Goal: Feedback & Contribution: Contribute content

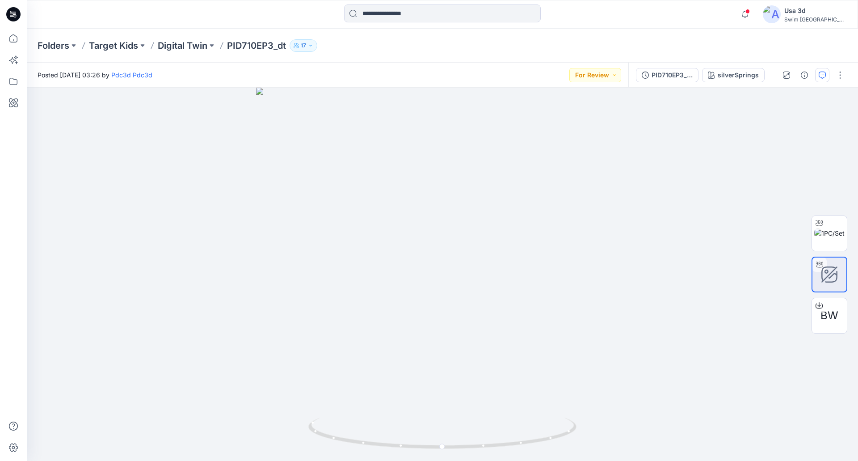
click at [827, 78] on button "button" at bounding box center [822, 75] width 14 height 14
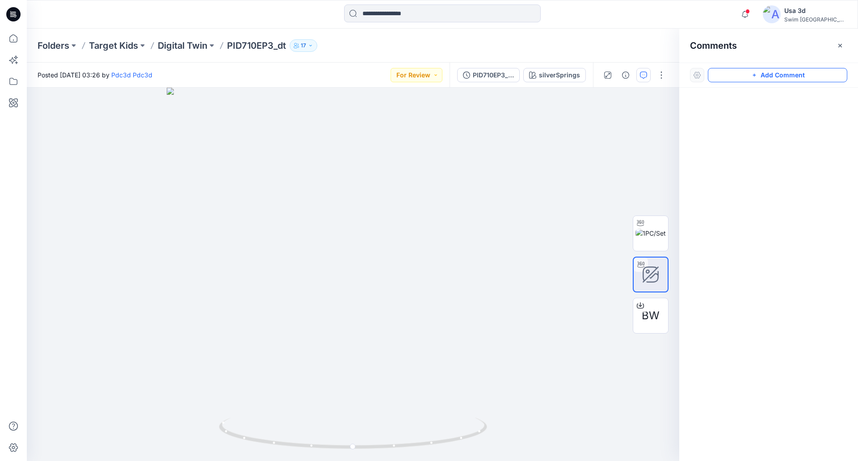
click at [788, 78] on button "Add Comment" at bounding box center [777, 75] width 139 height 14
click at [43, 102] on div "1" at bounding box center [353, 274] width 652 height 373
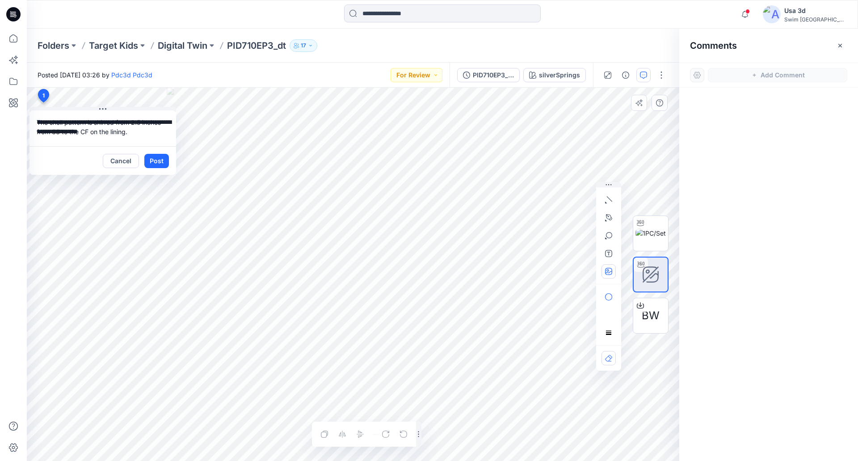
type textarea "**********"
click at [609, 277] on button "button" at bounding box center [608, 271] width 14 height 14
type input"] "**********"
click at [67, 169] on div "**********" at bounding box center [353, 274] width 652 height 373
click at [142, 128] on textarea "**********" at bounding box center [102, 128] width 147 height 36
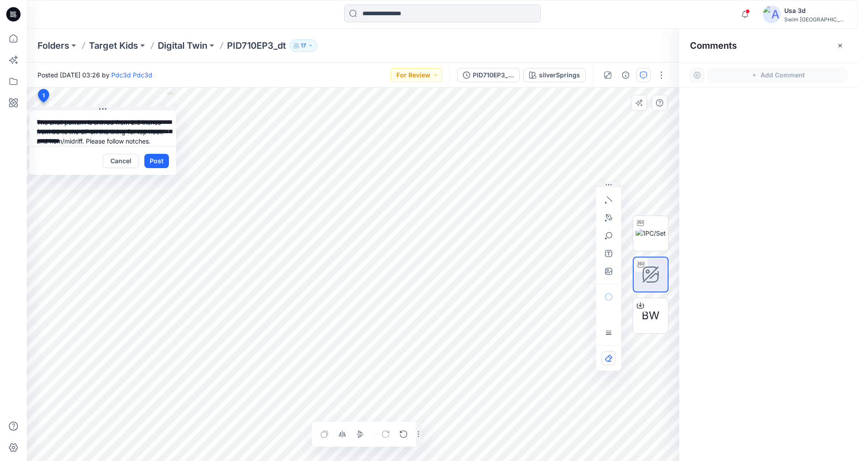
scroll to position [16, 0]
click at [71, 134] on textarea "**********" at bounding box center [102, 128] width 147 height 36
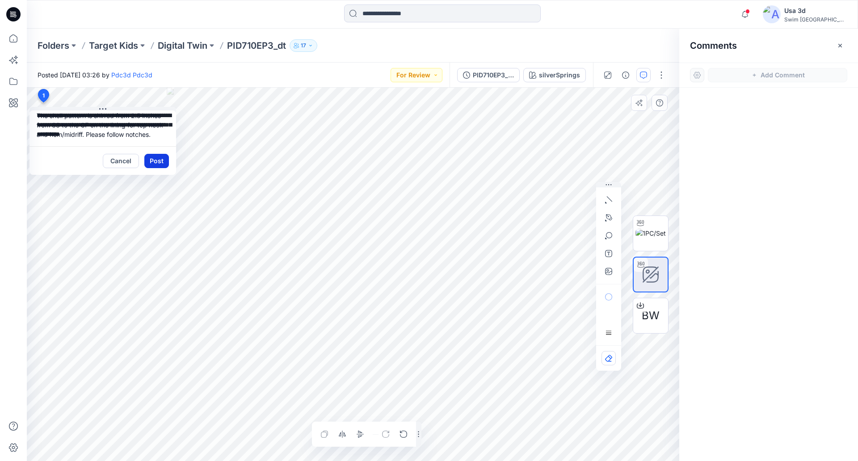
type textarea "**********"
click at [154, 164] on button "Post" at bounding box center [156, 161] width 25 height 14
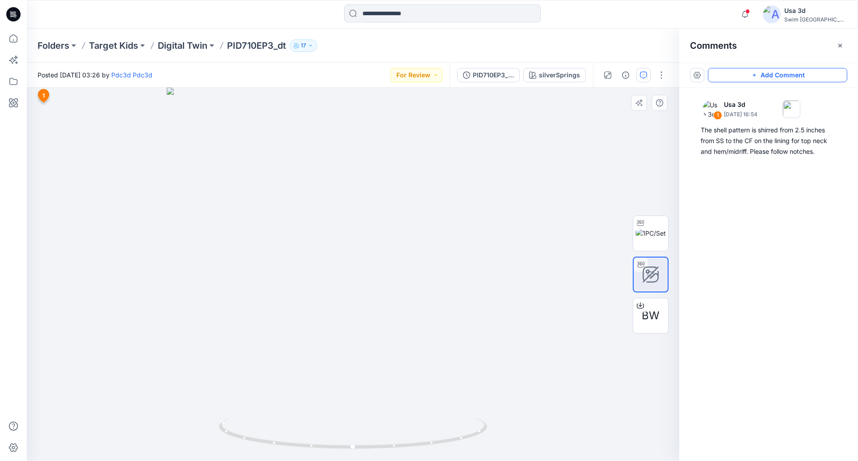
click at [776, 71] on button "Add Comment" at bounding box center [777, 75] width 139 height 14
click at [353, 167] on div "2 1 Usa 3d [DATE] 16:54 The shell pattern is shirred from 2.5 inches from SS to…" at bounding box center [353, 274] width 652 height 373
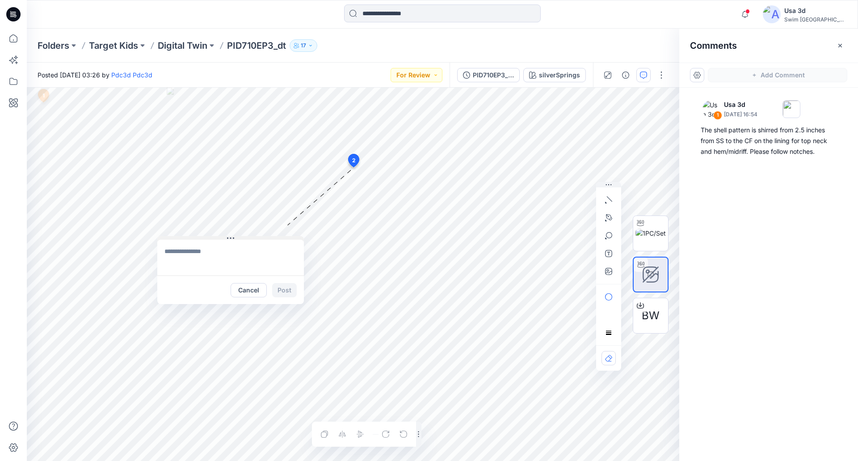
drag, startPoint x: 397, startPoint y: 175, endPoint x: 200, endPoint y: 239, distance: 207.0
click at [200, 239] on button at bounding box center [230, 238] width 147 height 5
click at [168, 253] on textarea at bounding box center [216, 258] width 147 height 36
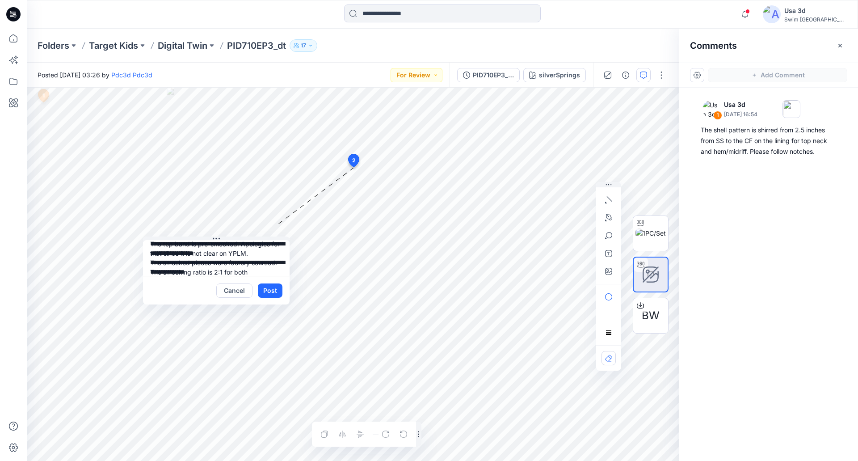
scroll to position [17, 0]
type textarea "**********"
click at [234, 272] on textarea "**********" at bounding box center [216, 258] width 147 height 36
click at [611, 267] on button "button" at bounding box center [608, 271] width 14 height 14
type input"] "**********"
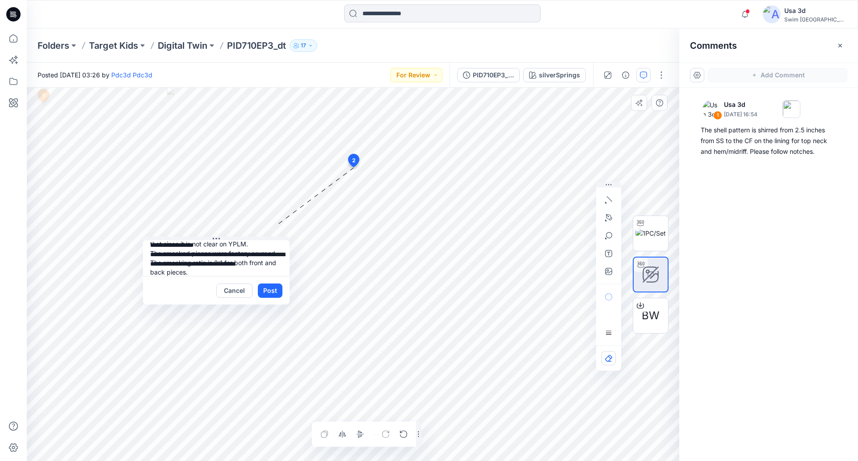
click at [237, 272] on textarea "**********" at bounding box center [216, 258] width 147 height 36
click at [189, 273] on textarea "**********" at bounding box center [216, 258] width 147 height 36
paste textarea "**********"
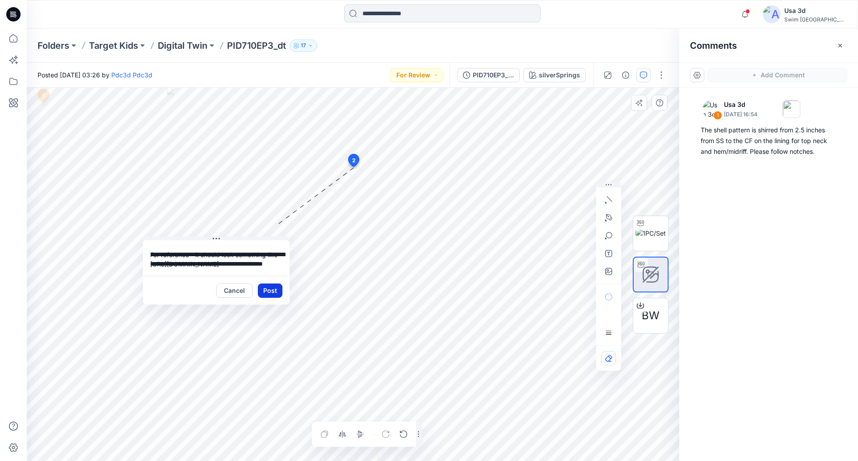
type textarea "**********"
click at [276, 290] on button "Post" at bounding box center [270, 290] width 25 height 14
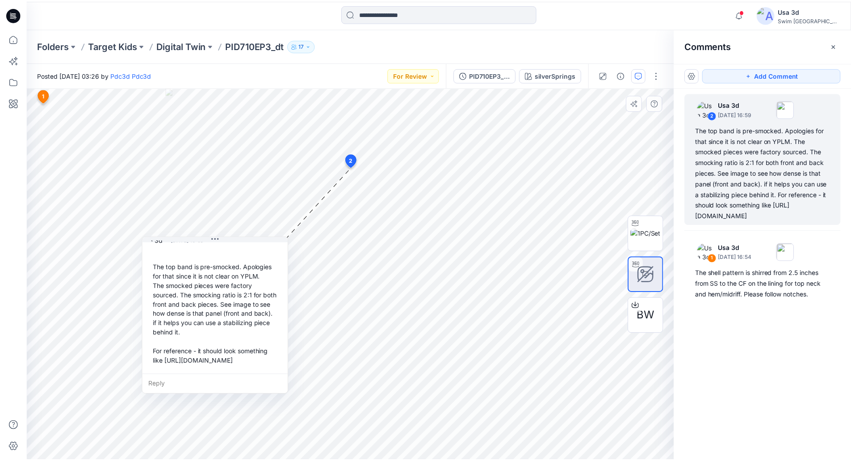
scroll to position [44, 0]
click at [402, 75] on button "For Review" at bounding box center [417, 75] width 52 height 14
click at [399, 180] on p "Resubmit" at bounding box center [395, 176] width 27 height 12
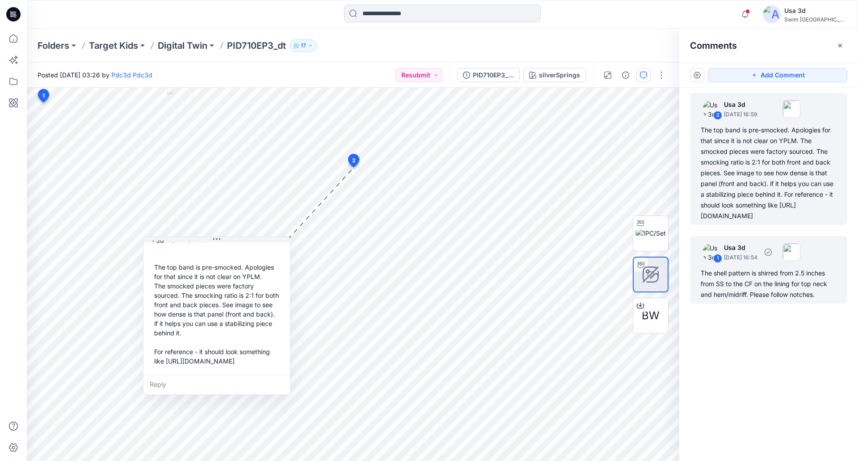
click at [736, 283] on div "The shell pattern is shirred from 2.5 inches from SS to the CF on the lining fo…" at bounding box center [769, 284] width 136 height 32
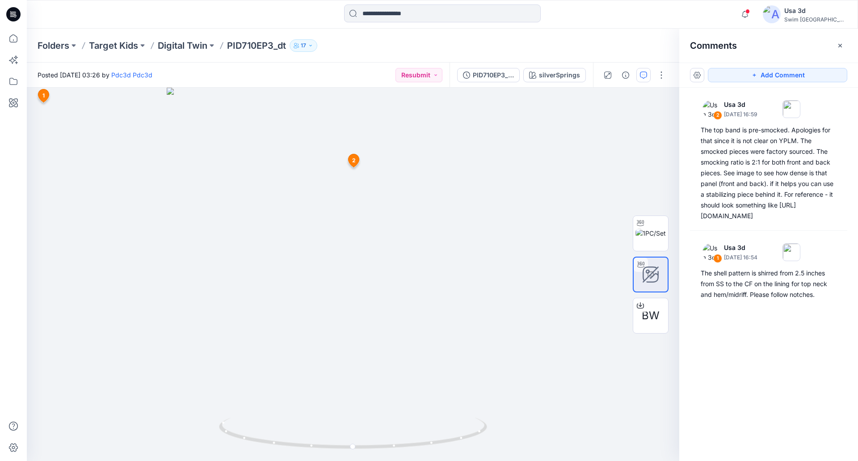
click at [179, 40] on p "Digital Twin" at bounding box center [183, 45] width 50 height 13
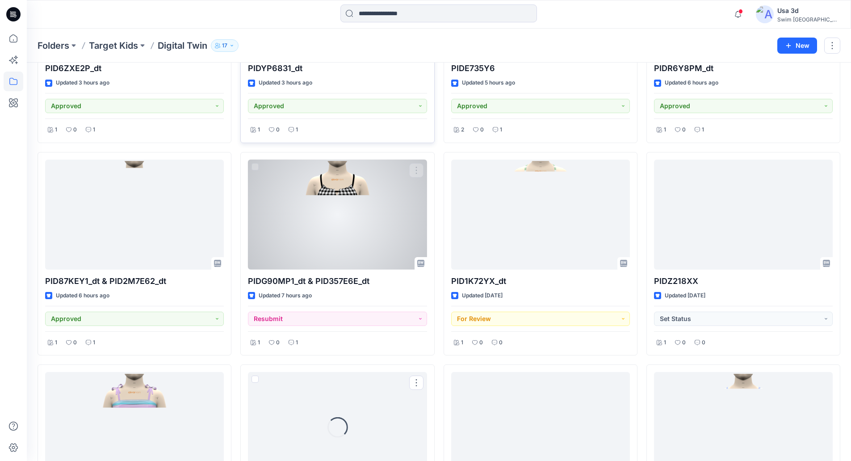
scroll to position [356, 0]
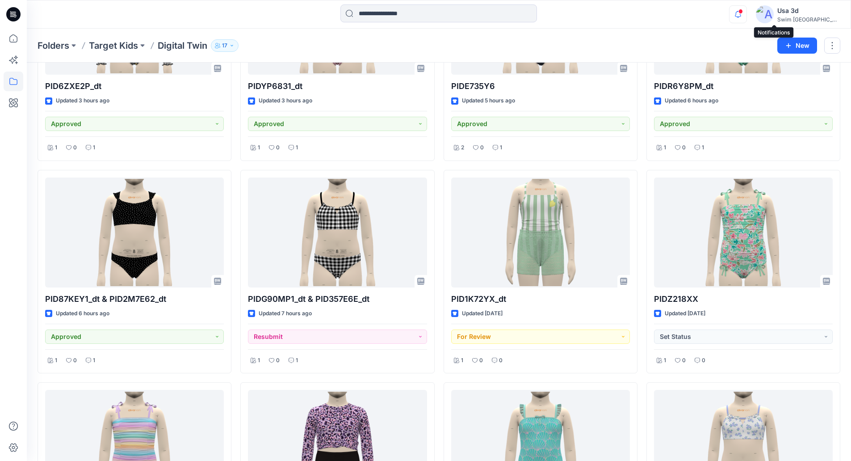
click at [747, 14] on icon "button" at bounding box center [738, 14] width 17 height 18
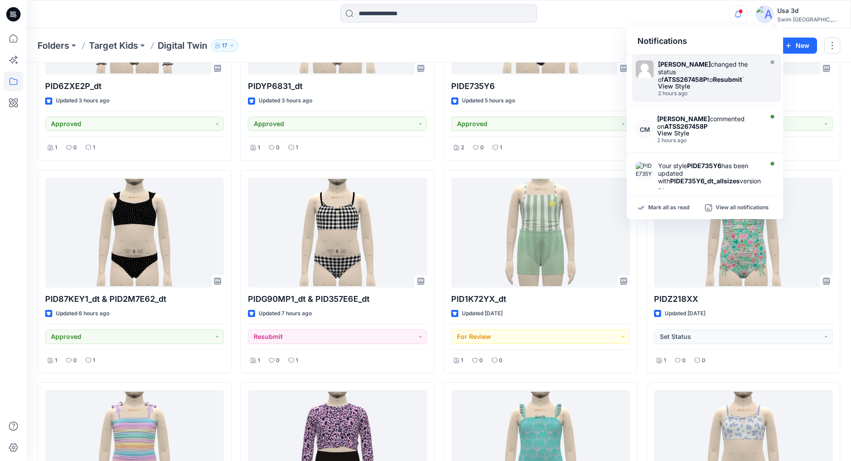
click at [709, 65] on div "[PERSON_NAME] changed the status of ATSS267458P to Resubmit `" at bounding box center [709, 71] width 103 height 23
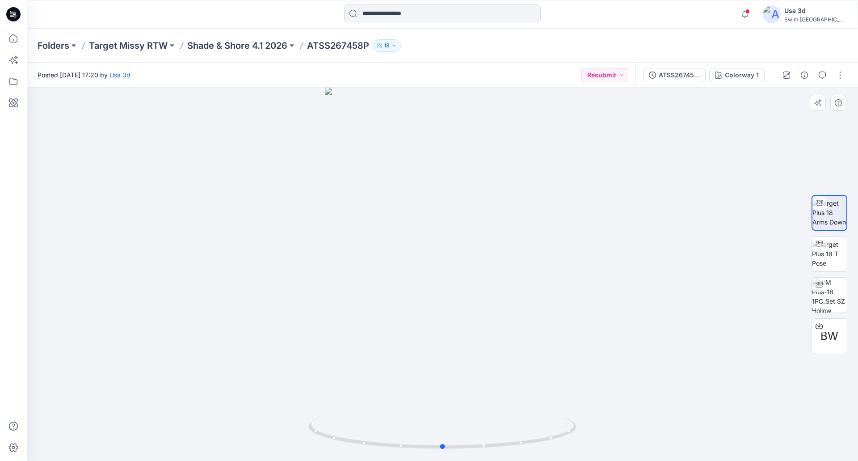
click at [84, 233] on div at bounding box center [442, 274] width 831 height 373
drag, startPoint x: 477, startPoint y: 247, endPoint x: 374, endPoint y: 247, distance: 103.2
click at [374, 247] on div at bounding box center [442, 274] width 831 height 373
click at [834, 325] on div "BW" at bounding box center [829, 336] width 36 height 36
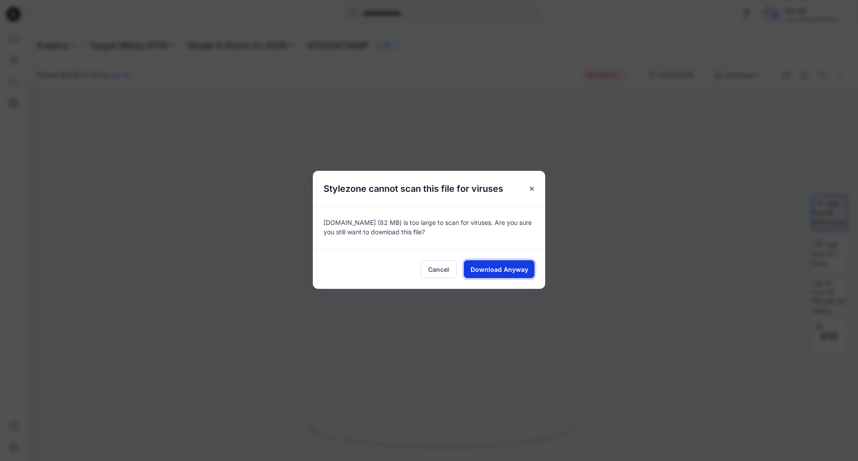
click at [513, 272] on span "Download Anyway" at bounding box center [499, 269] width 58 height 9
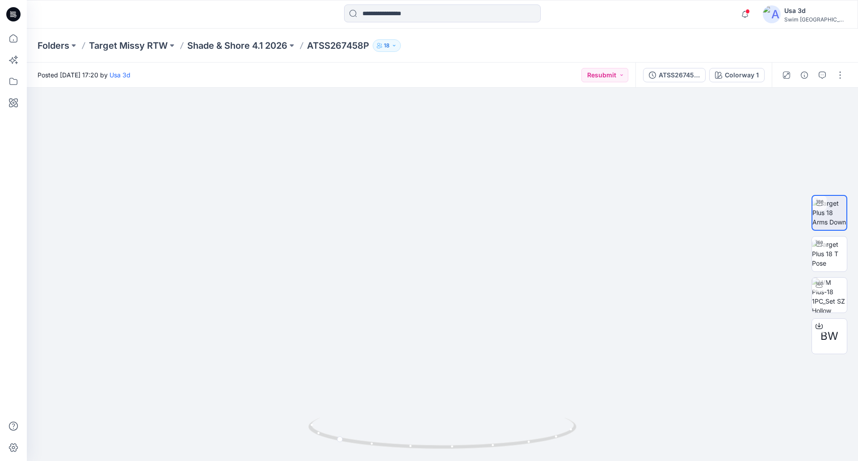
click at [83, 5] on div at bounding box center [131, 14] width 208 height 20
click at [233, 47] on p "Shade & Shore 4.1 2026" at bounding box center [237, 45] width 100 height 13
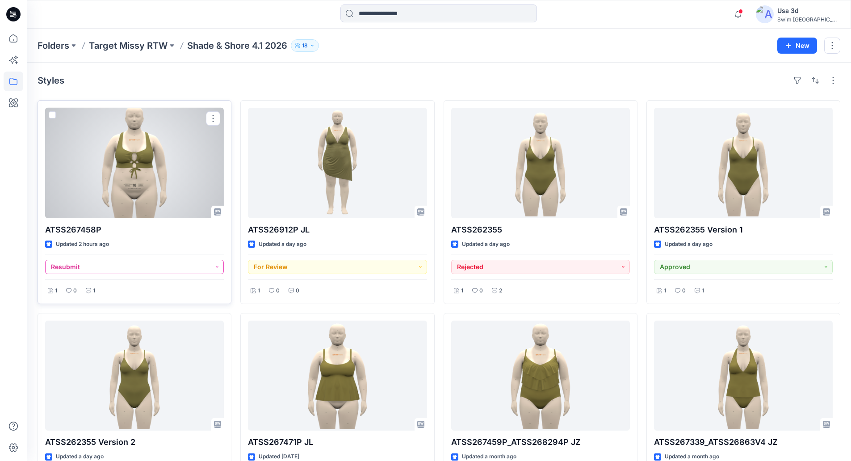
click at [127, 266] on button "Resubmit" at bounding box center [134, 267] width 179 height 14
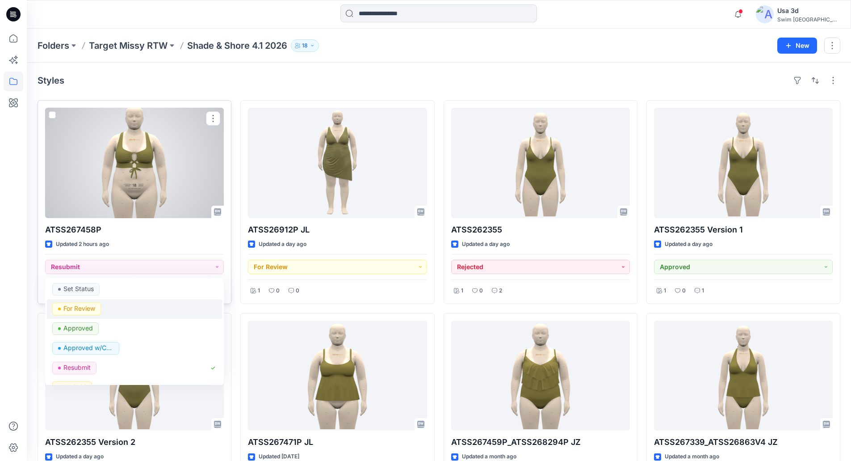
click at [71, 309] on p "For Review" at bounding box center [79, 308] width 32 height 12
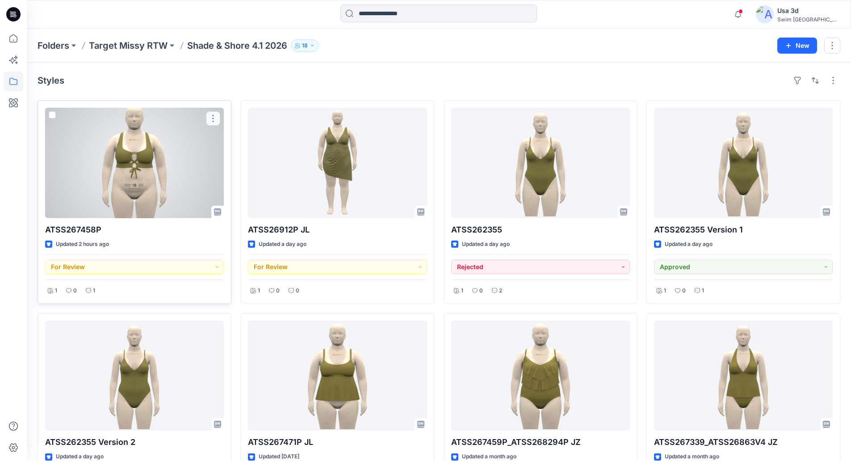
click at [212, 120] on button "button" at bounding box center [213, 118] width 14 height 14
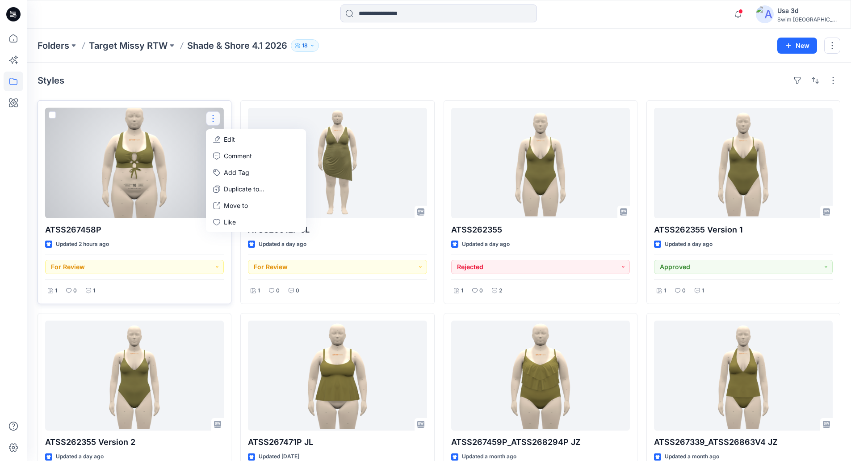
click at [231, 138] on p "Edit" at bounding box center [229, 138] width 11 height 9
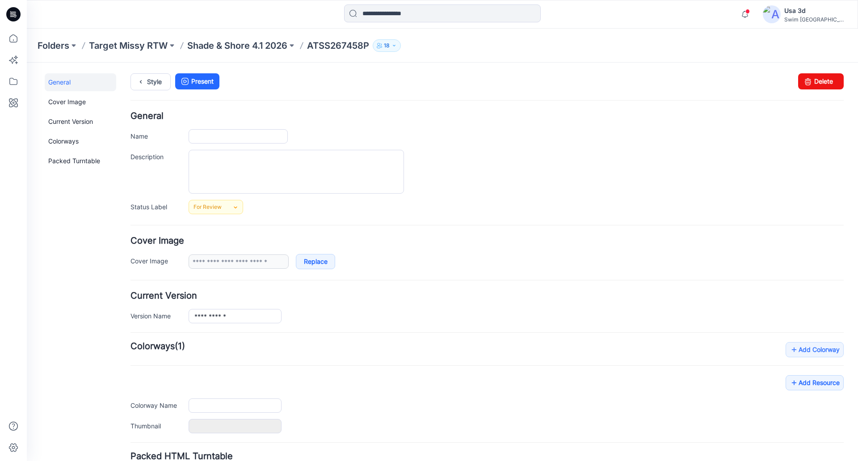
type input "**********"
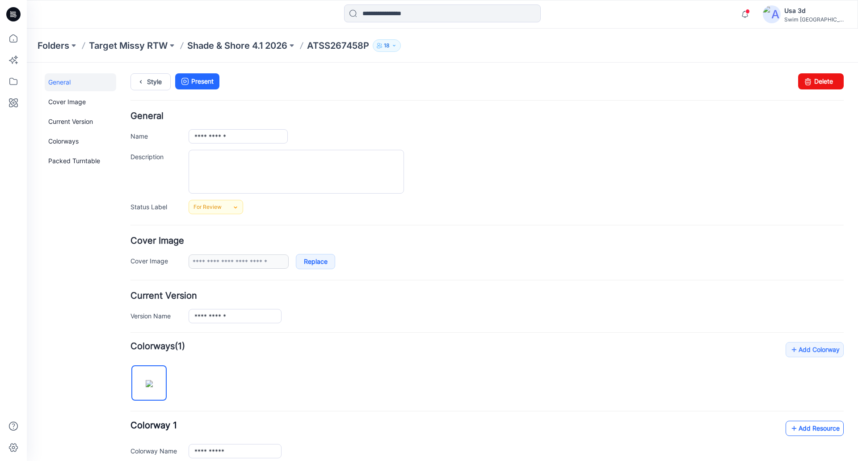
click at [801, 426] on link "Add Resource" at bounding box center [814, 427] width 58 height 15
click at [500, 282] on form "**********" at bounding box center [486, 426] width 713 height 629
click at [753, 21] on icon "button" at bounding box center [744, 14] width 17 height 18
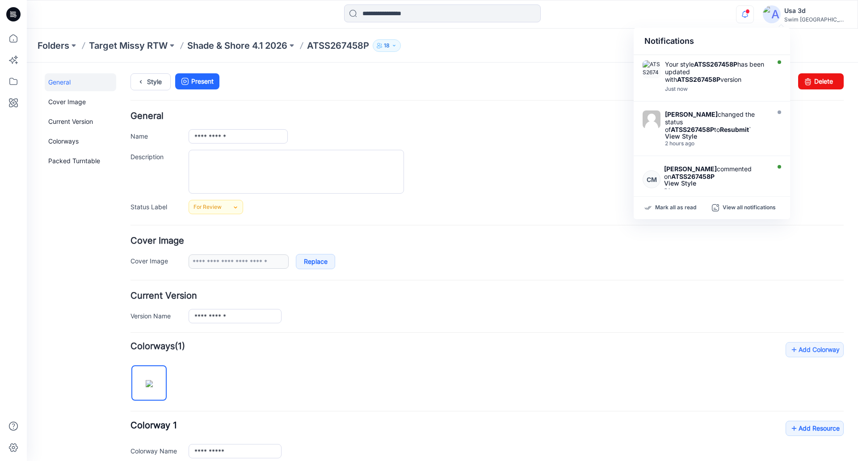
click at [753, 21] on icon "button" at bounding box center [744, 14] width 17 height 18
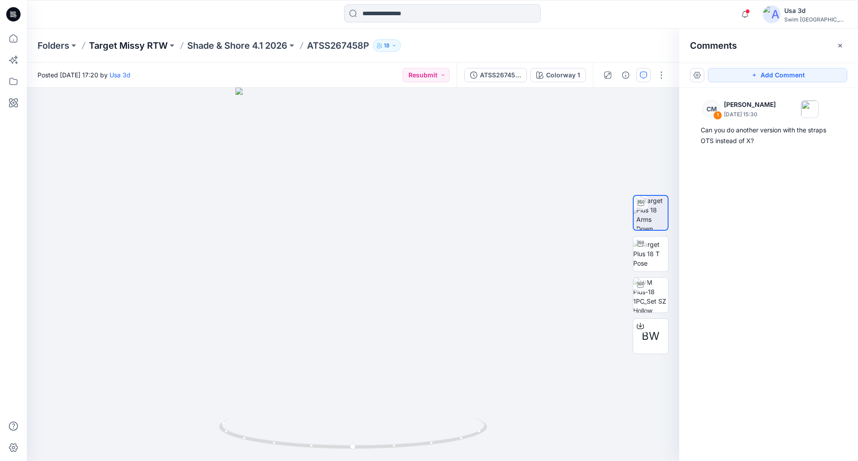
click at [144, 46] on p "Target Missy RTW" at bounding box center [128, 45] width 79 height 13
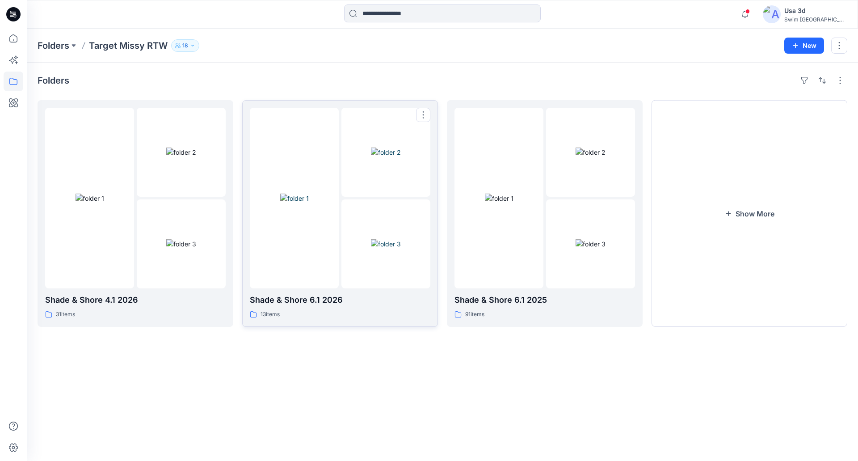
click at [293, 203] on img at bounding box center [294, 197] width 29 height 9
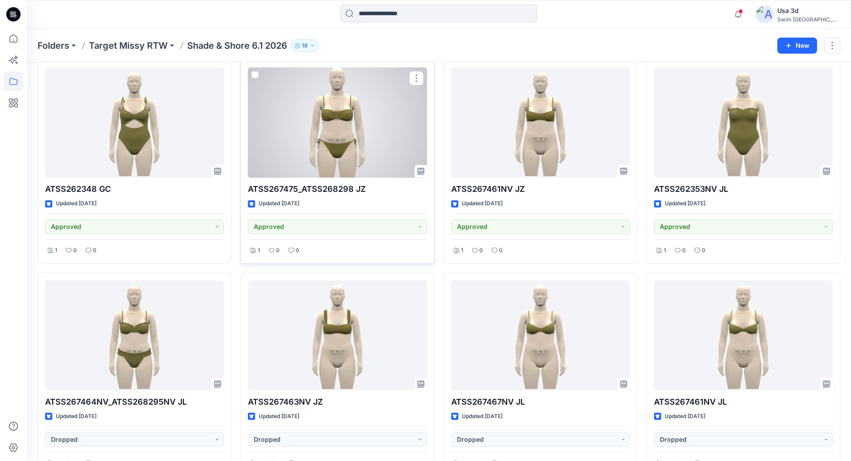
scroll to position [311, 0]
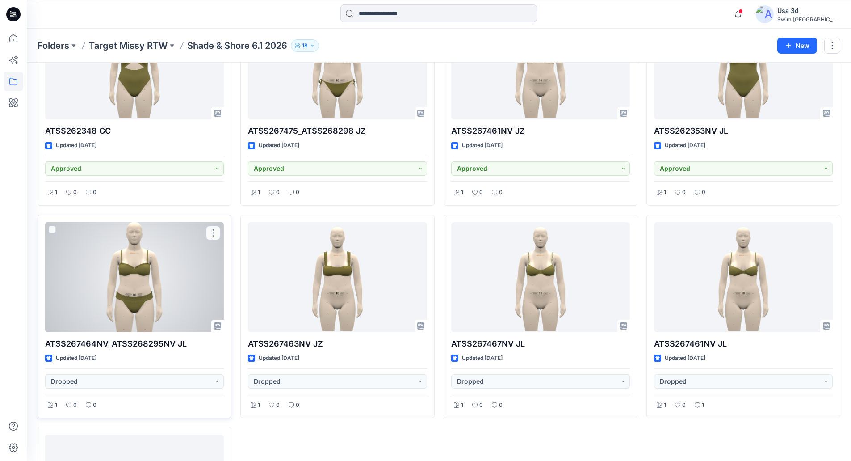
click at [163, 287] on div at bounding box center [134, 277] width 179 height 110
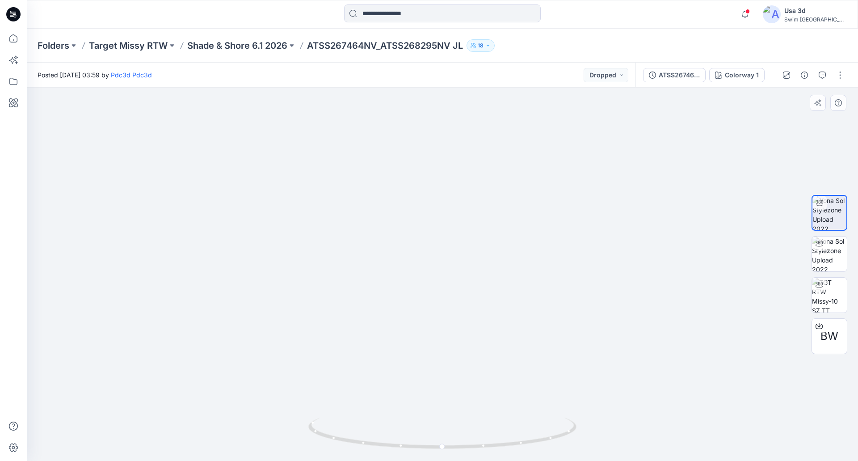
drag, startPoint x: 404, startPoint y: 342, endPoint x: 404, endPoint y: 301, distance: 41.1
click at [404, 301] on img at bounding box center [442, 119] width 421 height 682
click at [680, 78] on div "ATSS267464NV_ATSS268295NV JL" at bounding box center [679, 75] width 41 height 10
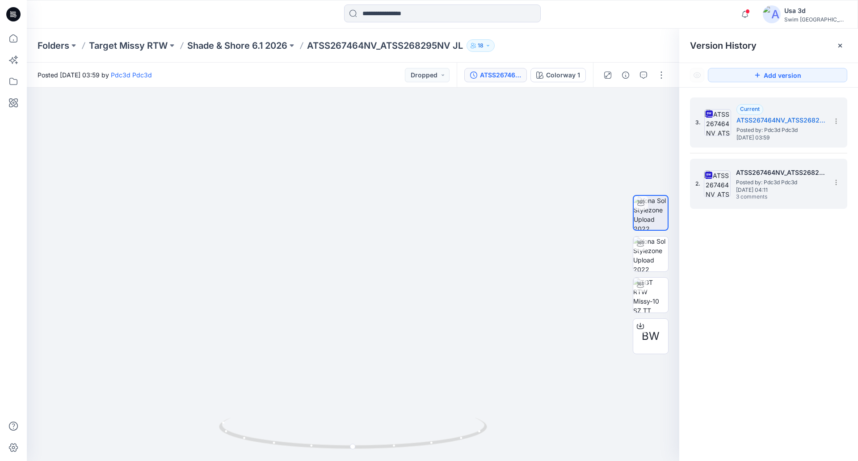
click at [771, 192] on span "[DATE] 04:11" at bounding box center [780, 190] width 89 height 6
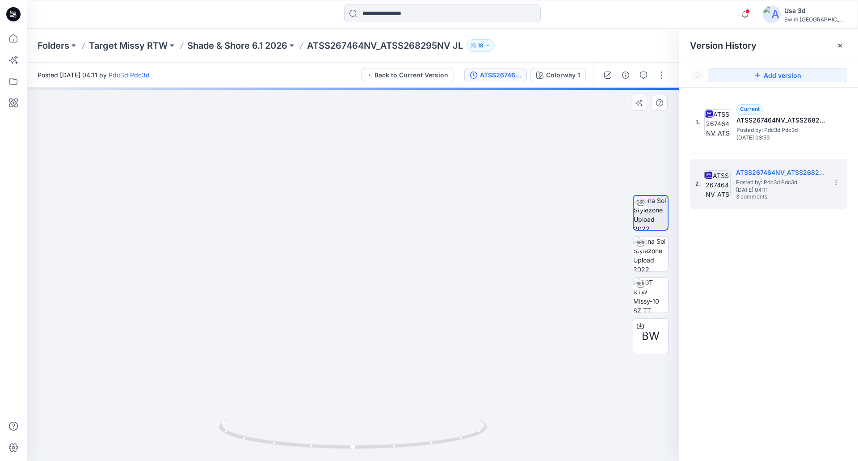
drag, startPoint x: 351, startPoint y: 339, endPoint x: 317, endPoint y: 193, distance: 149.6
click at [317, 193] on img at bounding box center [353, 87] width 416 height 746
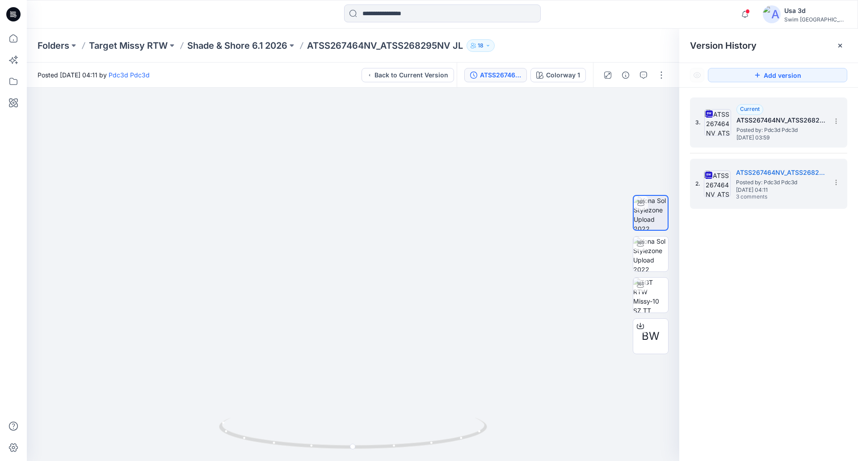
click at [789, 123] on h5 "ATSS267464NV_ATSS268295NV JL" at bounding box center [780, 120] width 89 height 11
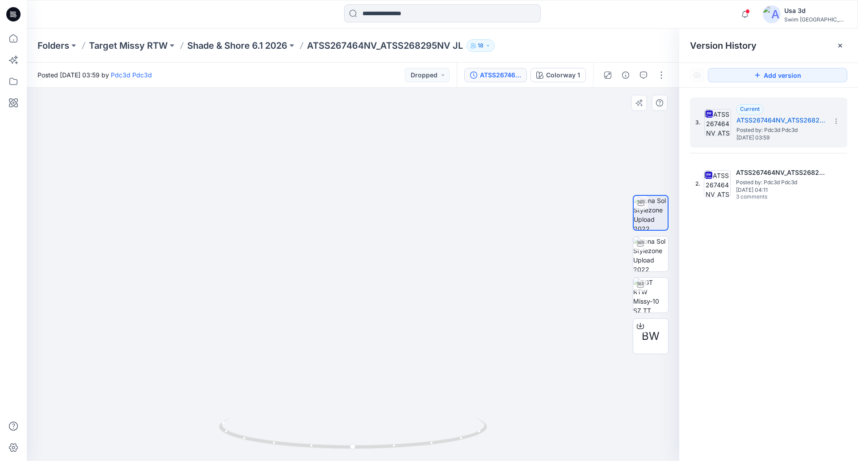
drag, startPoint x: 336, startPoint y: 330, endPoint x: 340, endPoint y: 271, distance: 59.1
click at [340, 271] on img at bounding box center [353, 109] width 421 height 702
drag, startPoint x: 406, startPoint y: 283, endPoint x: 315, endPoint y: 284, distance: 91.6
click at [315, 284] on img at bounding box center [353, 110] width 421 height 701
drag, startPoint x: 392, startPoint y: 356, endPoint x: 288, endPoint y: 335, distance: 106.2
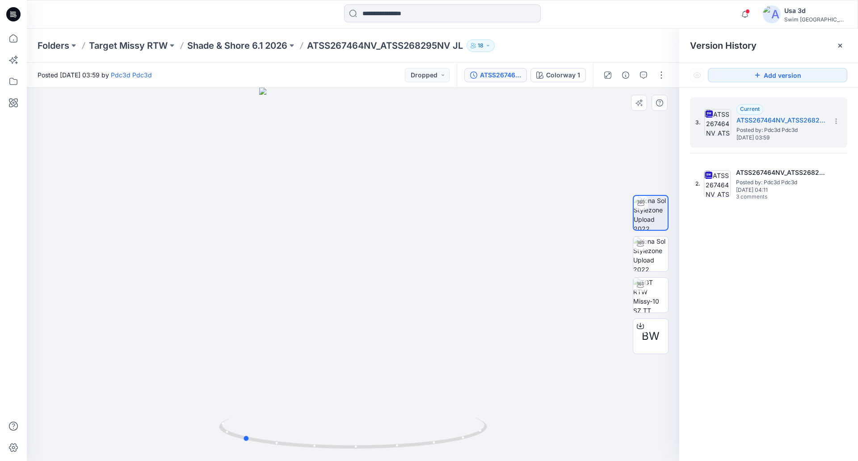
click at [281, 347] on div at bounding box center [353, 274] width 652 height 373
click at [267, 46] on p "Shade & Shore 6.1 2026" at bounding box center [237, 45] width 100 height 13
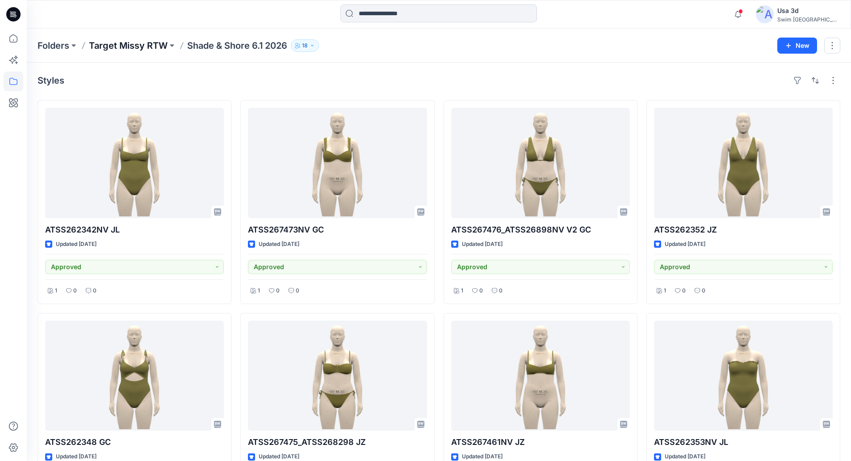
click at [143, 43] on p "Target Missy RTW" at bounding box center [128, 45] width 79 height 13
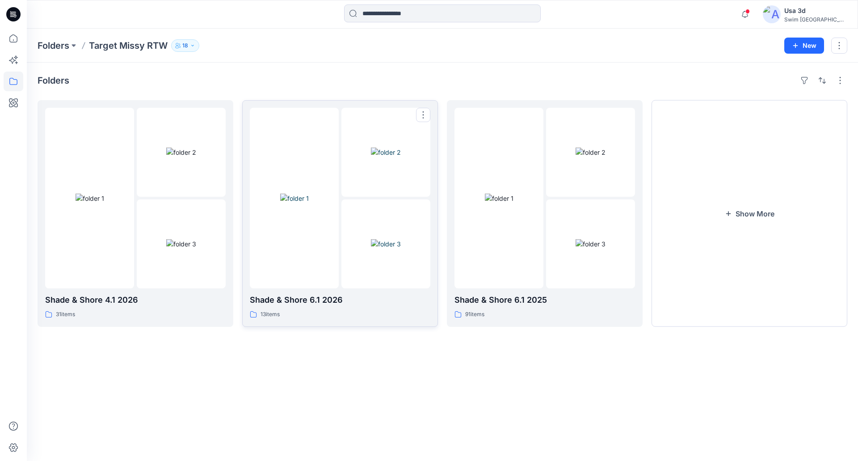
click at [309, 200] on img at bounding box center [294, 197] width 29 height 9
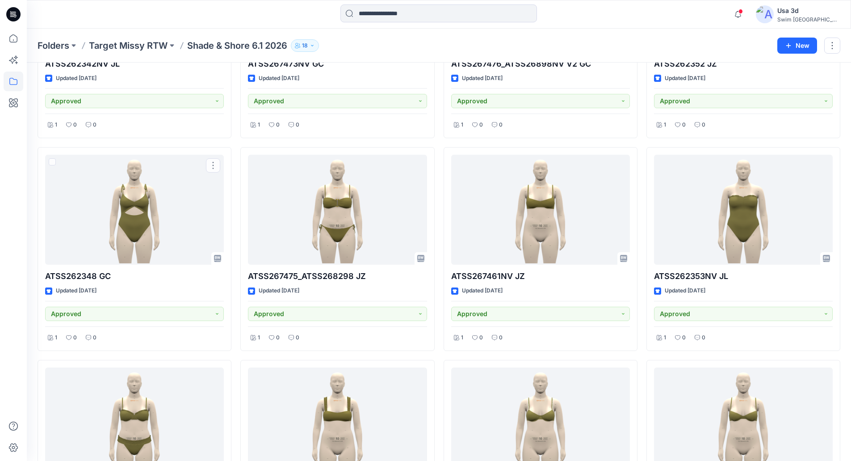
scroll to position [45, 0]
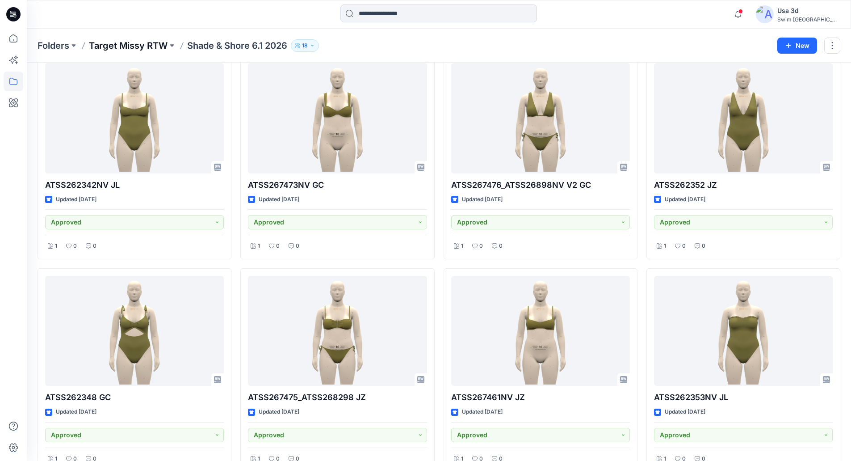
click at [149, 45] on p "Target Missy RTW" at bounding box center [128, 45] width 79 height 13
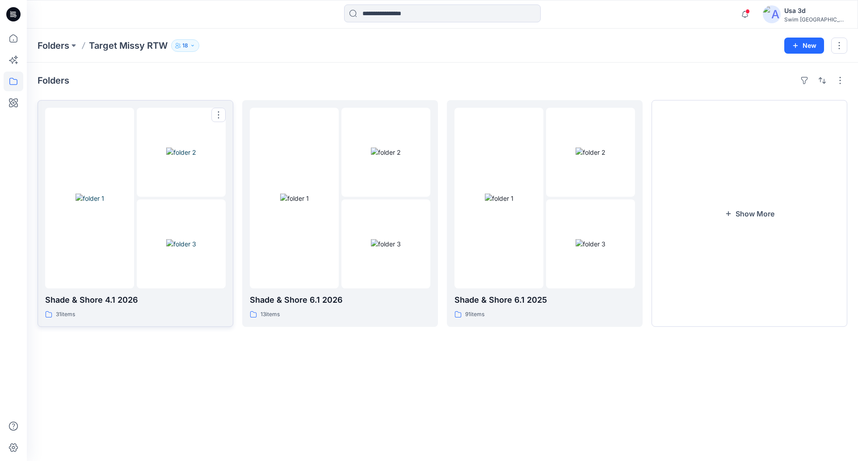
click at [104, 193] on img at bounding box center [90, 197] width 29 height 9
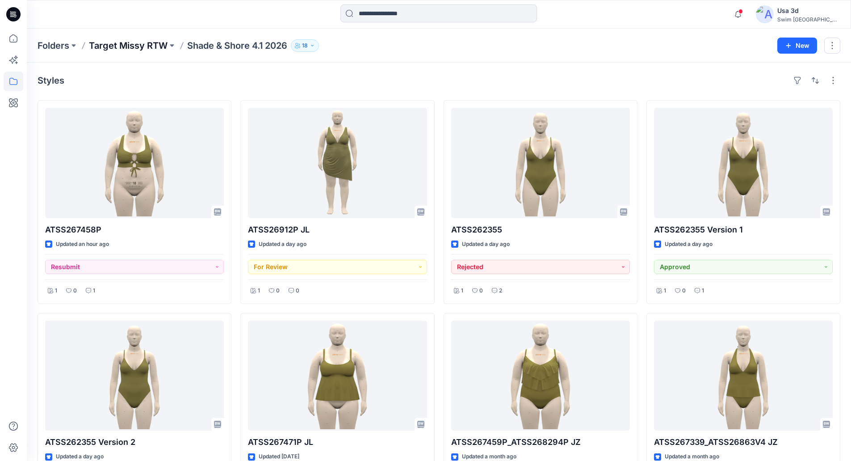
click at [155, 41] on p "Target Missy RTW" at bounding box center [128, 45] width 79 height 13
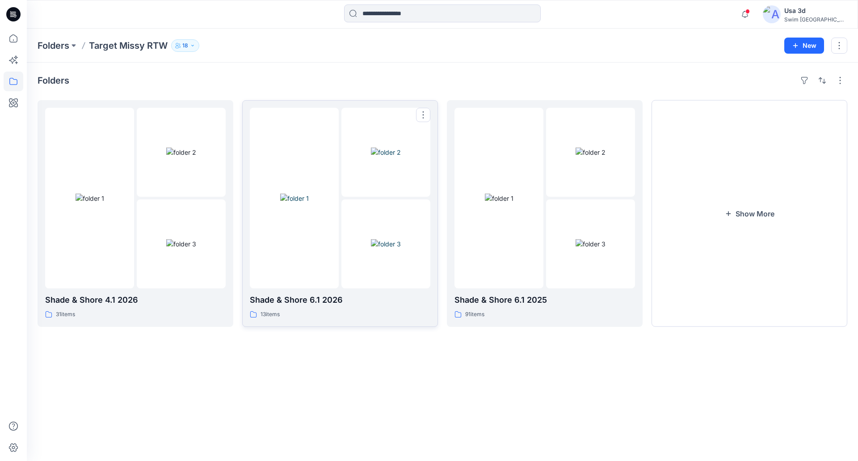
click at [399, 239] on img at bounding box center [386, 243] width 30 height 9
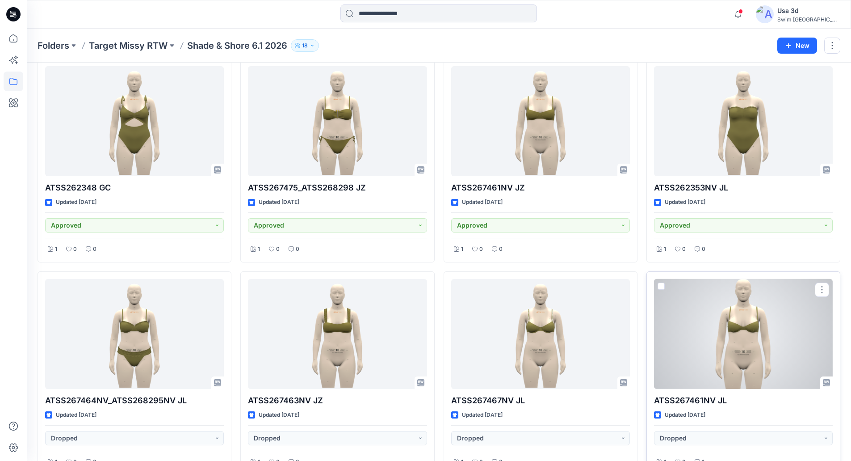
scroll to position [223, 0]
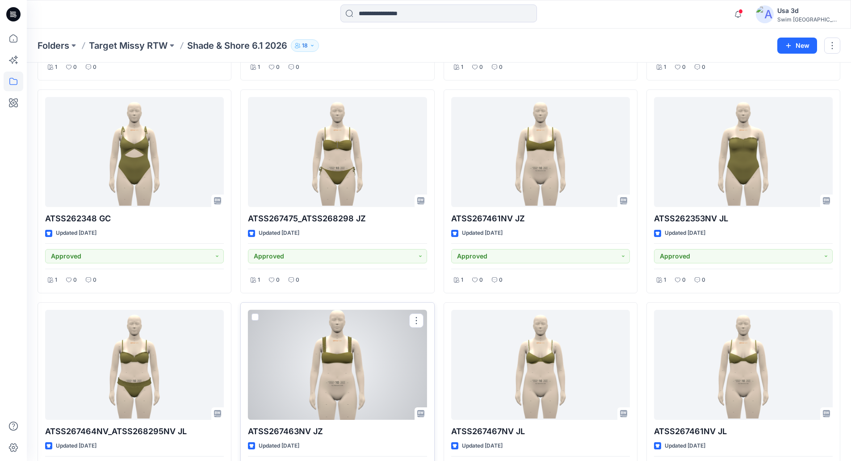
click at [375, 334] on div at bounding box center [337, 365] width 179 height 110
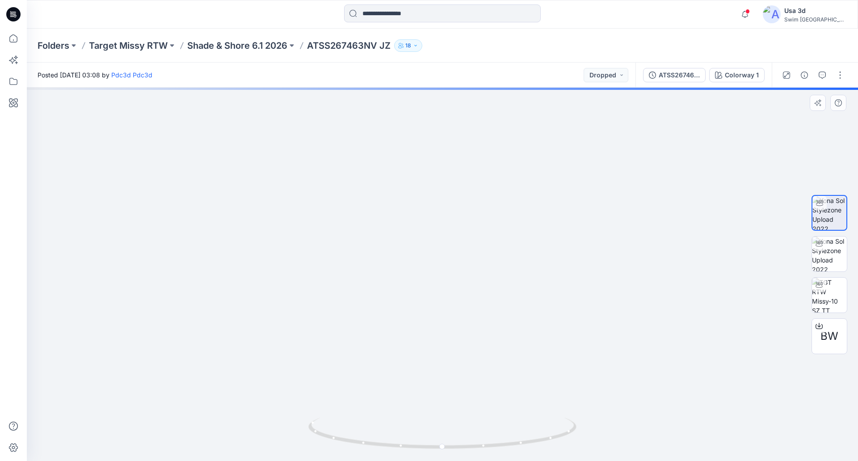
drag, startPoint x: 438, startPoint y: 160, endPoint x: 432, endPoint y: 241, distance: 81.1
click at [433, 244] on img at bounding box center [442, 209] width 416 height 503
click at [676, 196] on div at bounding box center [442, 274] width 831 height 373
click at [840, 301] on img at bounding box center [829, 294] width 35 height 35
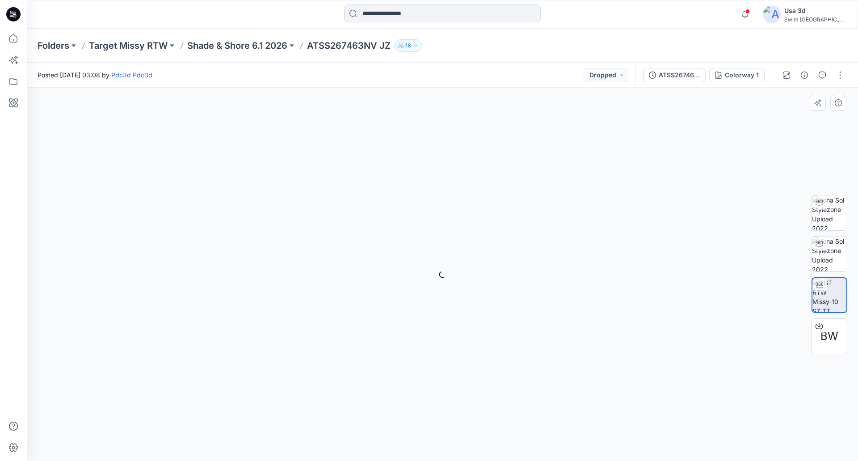
click at [604, 181] on div "Colorway 1 Loading... Material Properties Loading..." at bounding box center [442, 274] width 831 height 373
click at [500, 68] on div "Posted Tuesday, September 09, 2025 03:08 by Pdc3d Pdc3d Dropped" at bounding box center [331, 75] width 609 height 25
click at [830, 253] on img at bounding box center [829, 253] width 35 height 35
click at [827, 214] on img at bounding box center [829, 212] width 35 height 35
